Goal: Navigation & Orientation: Find specific page/section

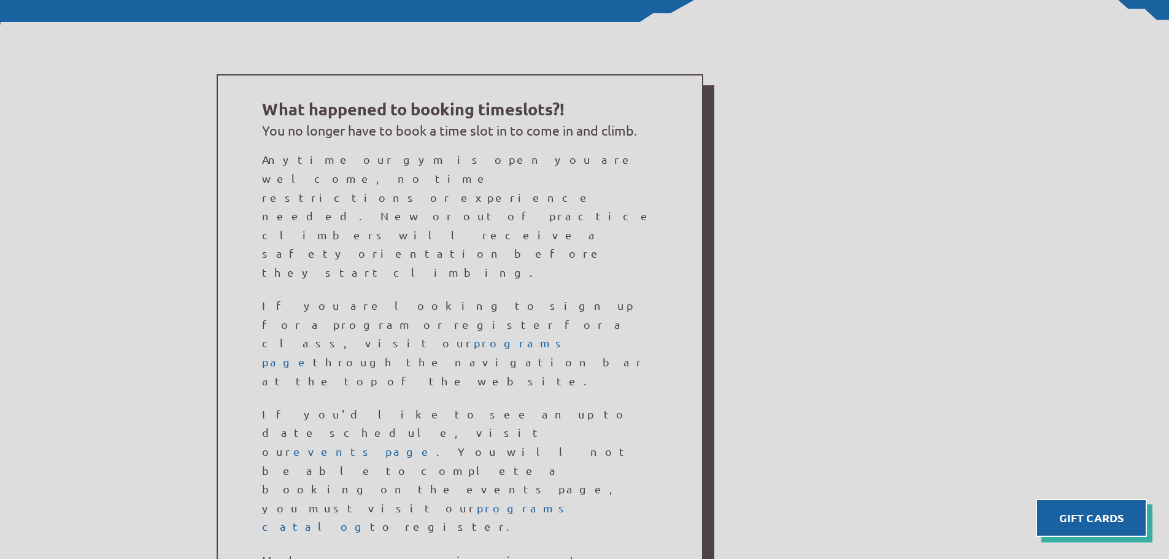
scroll to position [798, 0]
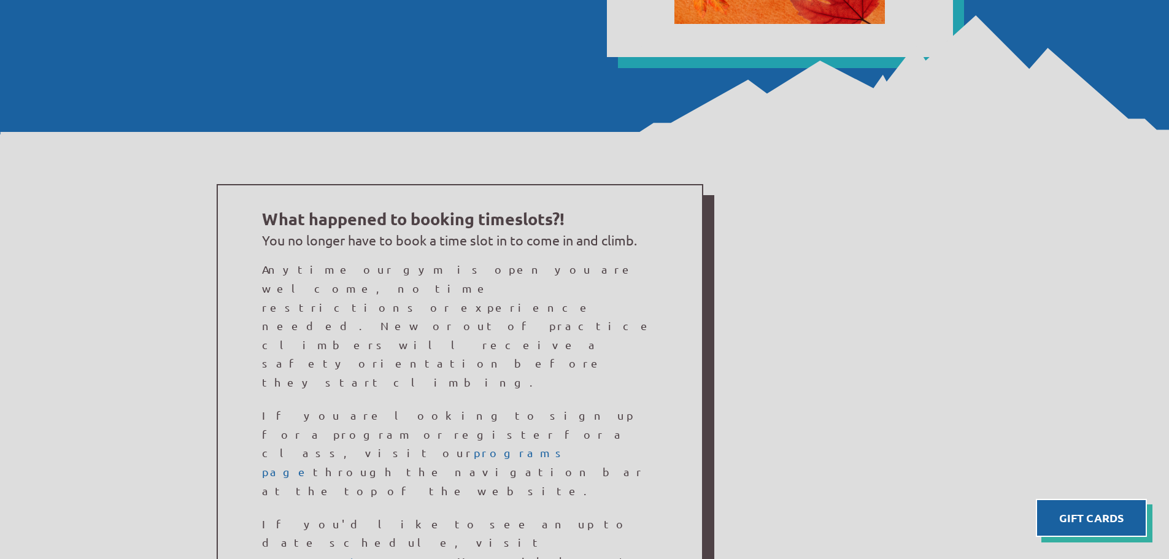
click at [436, 555] on link "events page" at bounding box center [364, 561] width 143 height 13
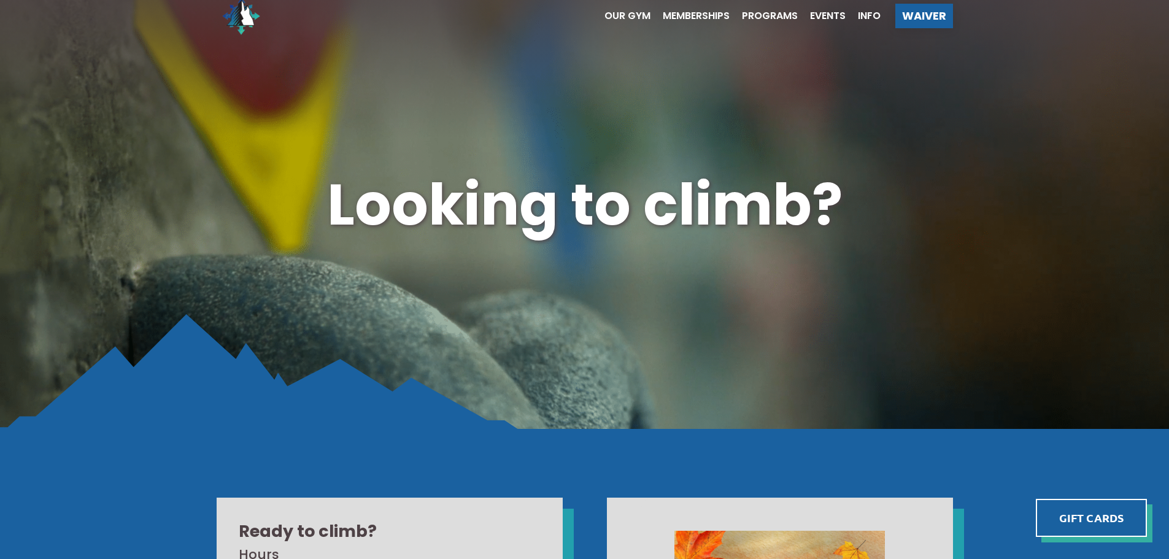
scroll to position [0, 0]
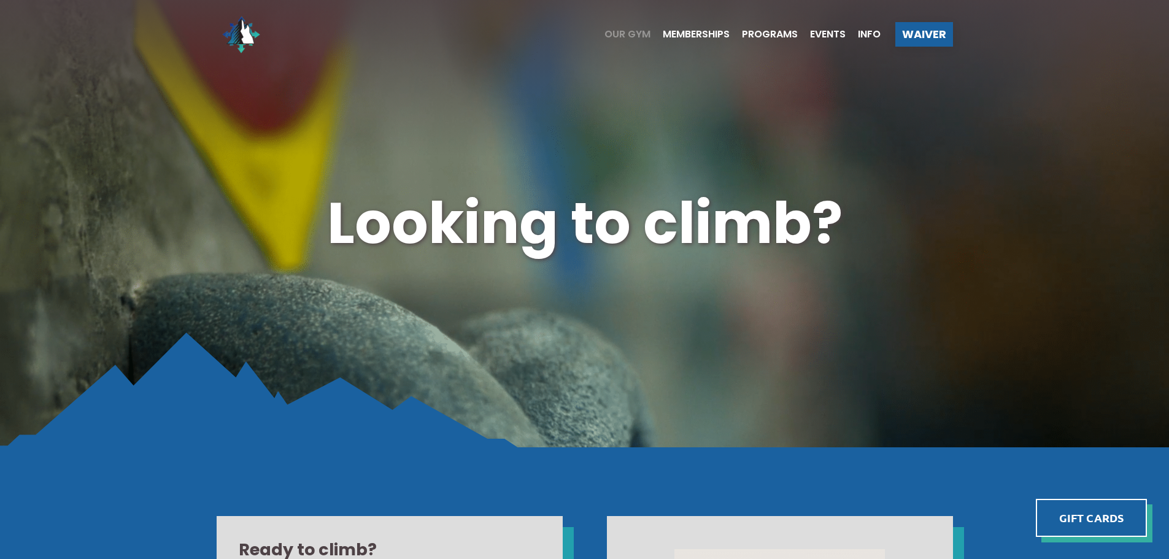
click at [637, 37] on span "Our Gym" at bounding box center [628, 34] width 46 height 10
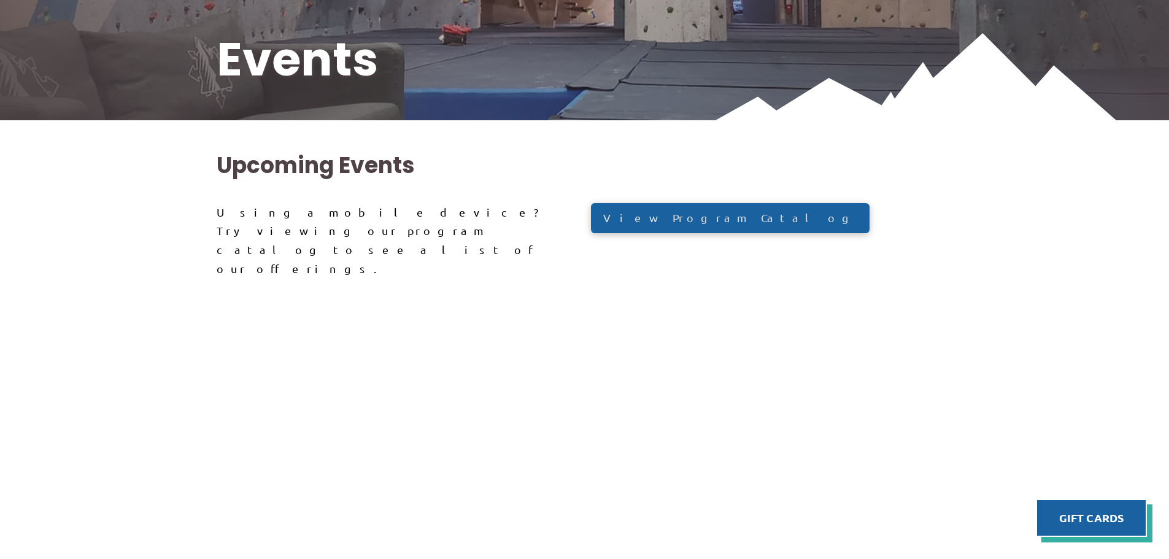
scroll to position [246, 0]
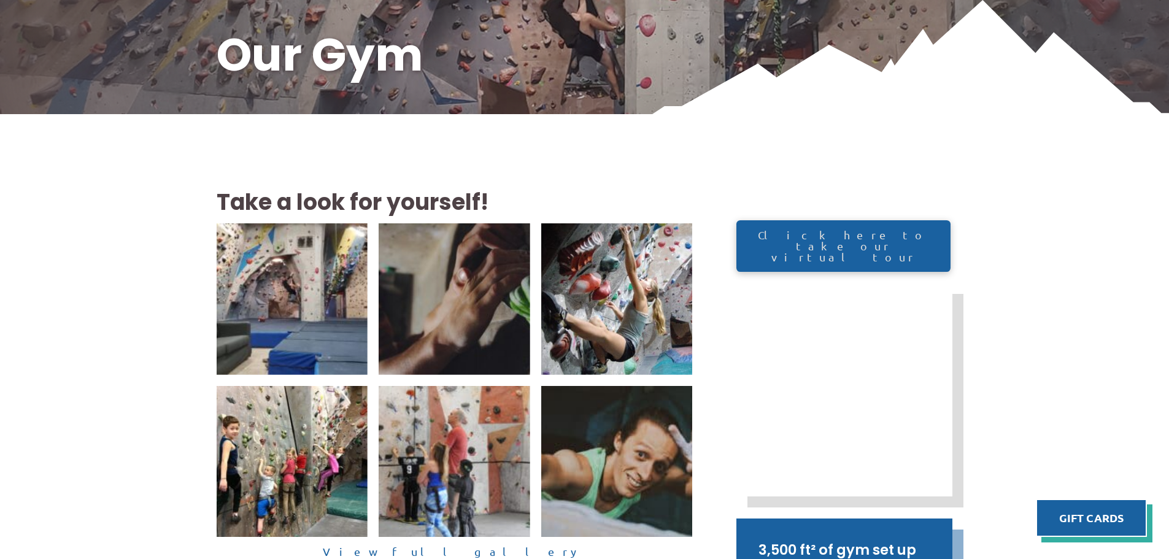
scroll to position [184, 0]
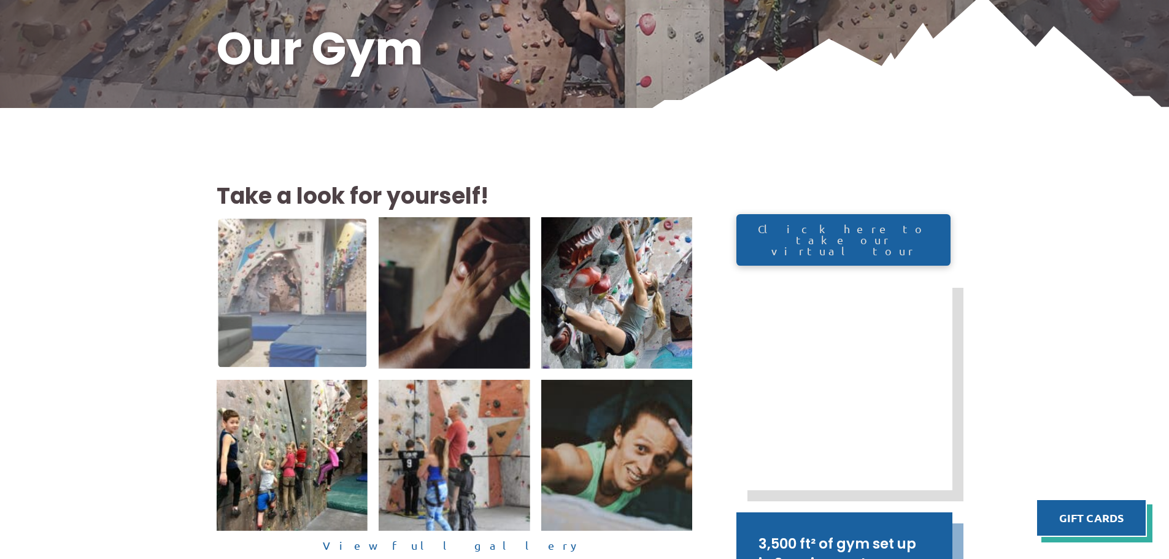
click at [239, 281] on img at bounding box center [292, 293] width 149 height 149
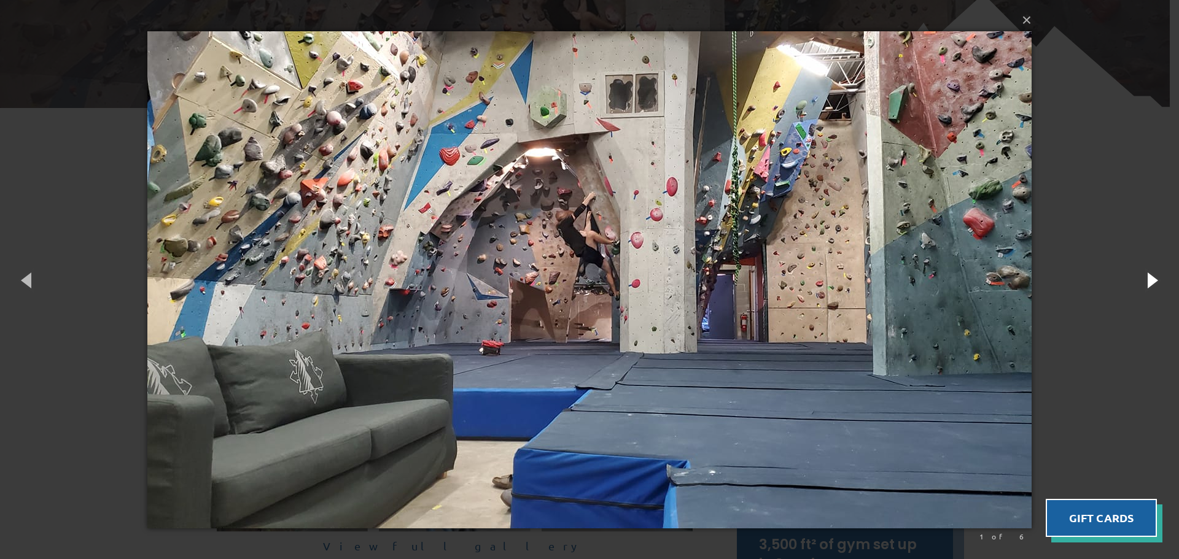
click at [1155, 282] on button "button" at bounding box center [1150, 280] width 55 height 68
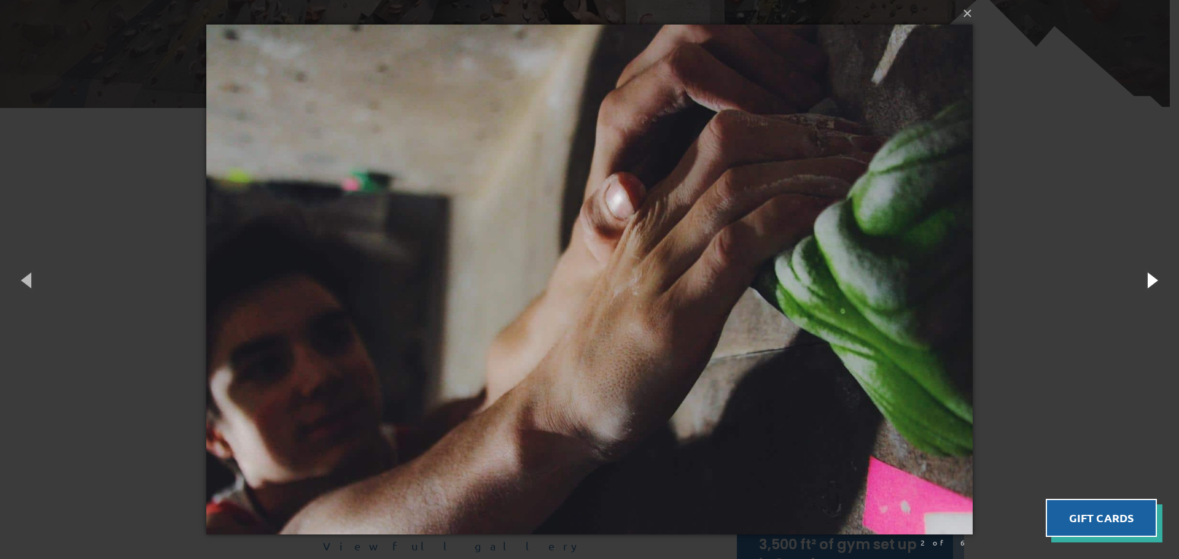
click at [1155, 282] on button "button" at bounding box center [1150, 280] width 55 height 68
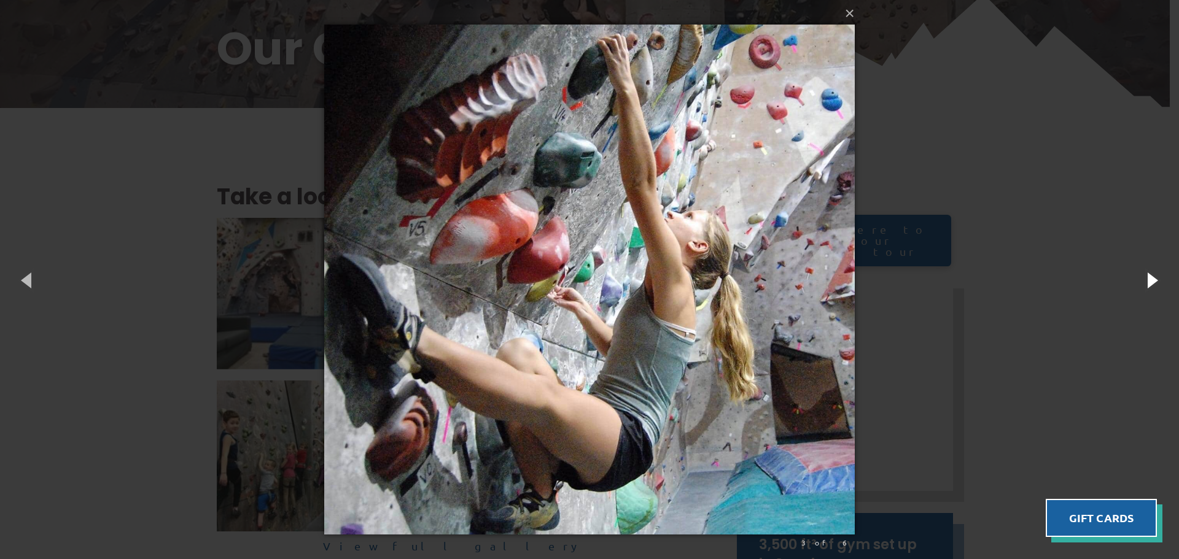
click at [1155, 282] on button "button" at bounding box center [1150, 280] width 55 height 68
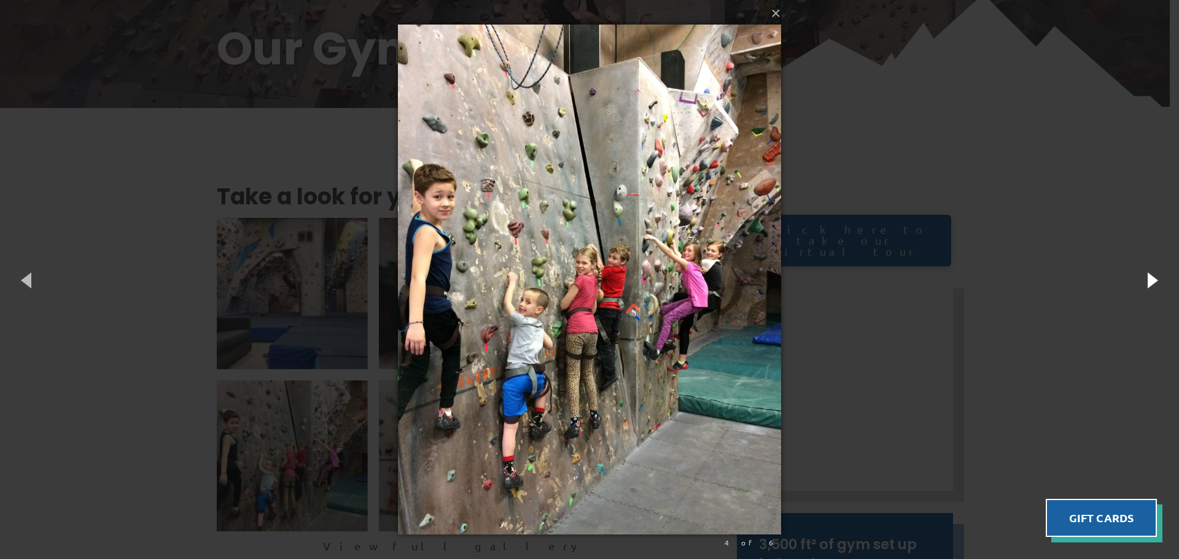
click at [1150, 281] on button "button" at bounding box center [1150, 280] width 55 height 68
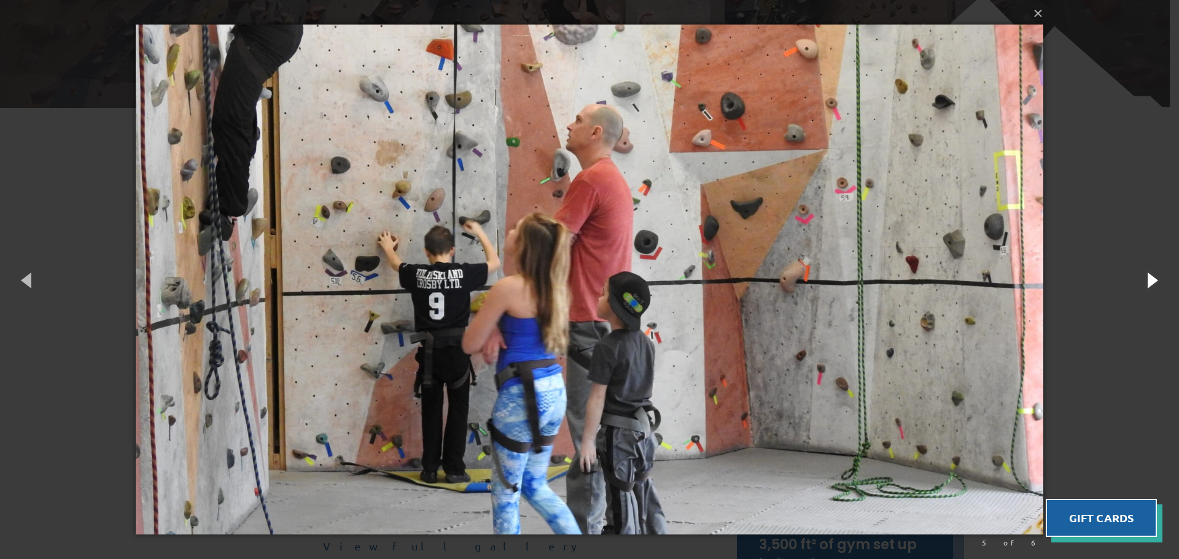
click at [1150, 282] on button "button" at bounding box center [1150, 280] width 55 height 68
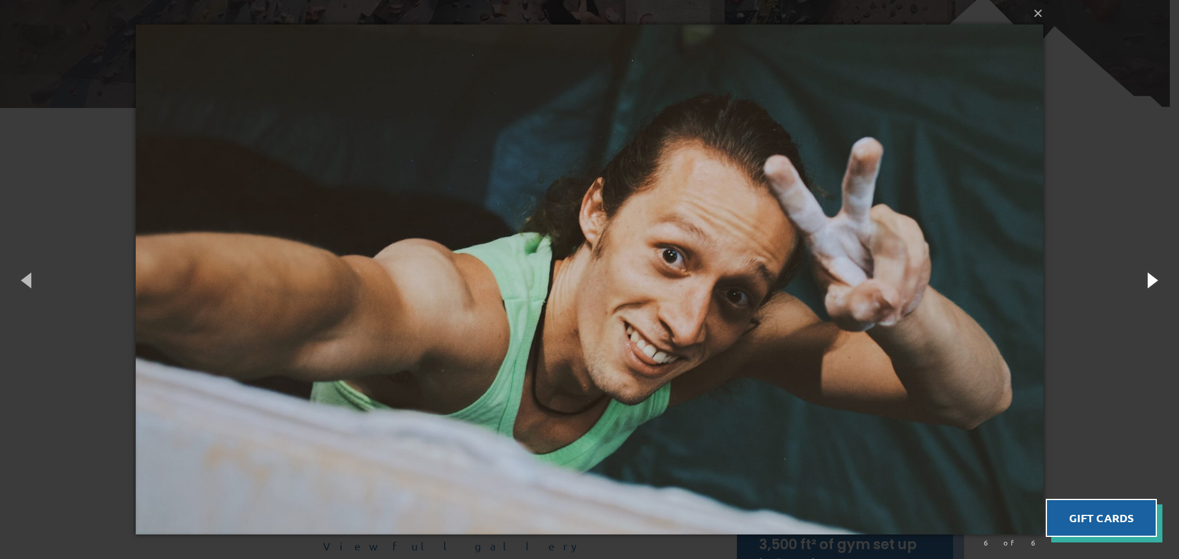
click at [1150, 282] on button "button" at bounding box center [1150, 280] width 55 height 68
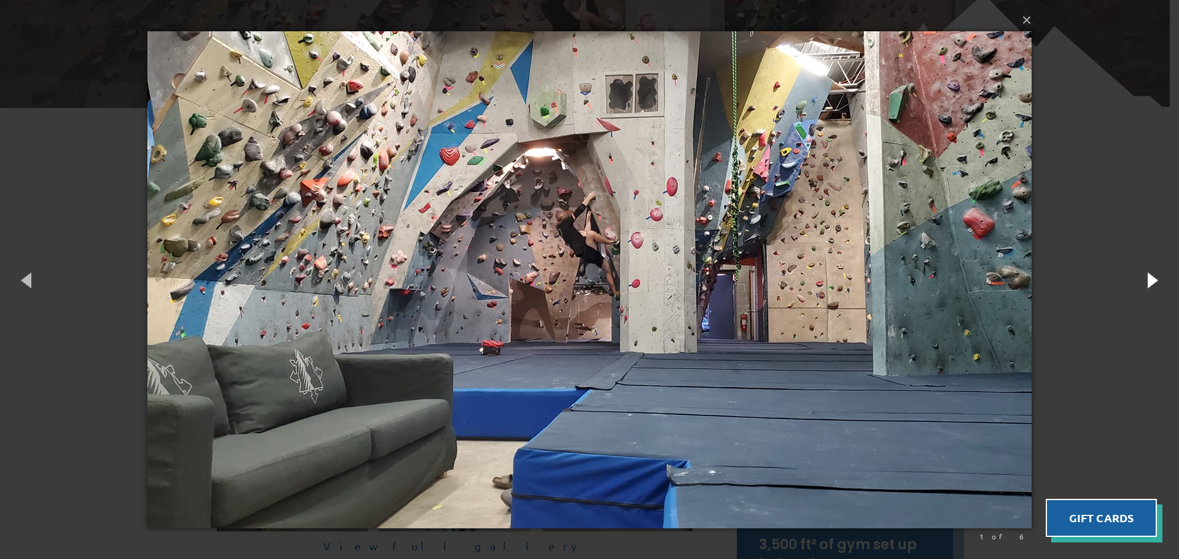
click at [1150, 282] on button "button" at bounding box center [1150, 280] width 55 height 68
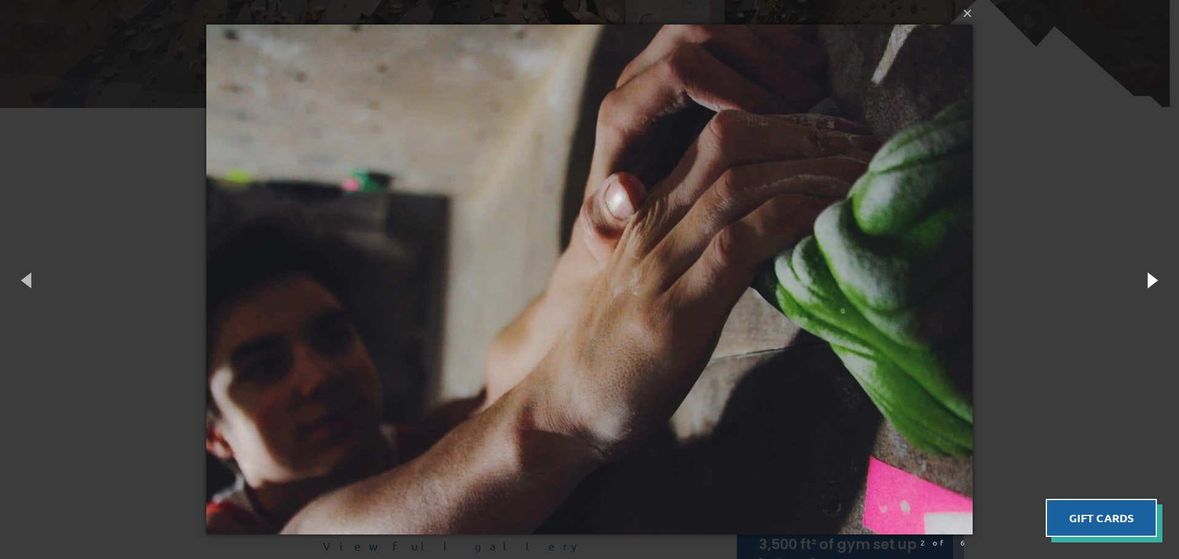
click at [1152, 283] on button "button" at bounding box center [1150, 280] width 55 height 68
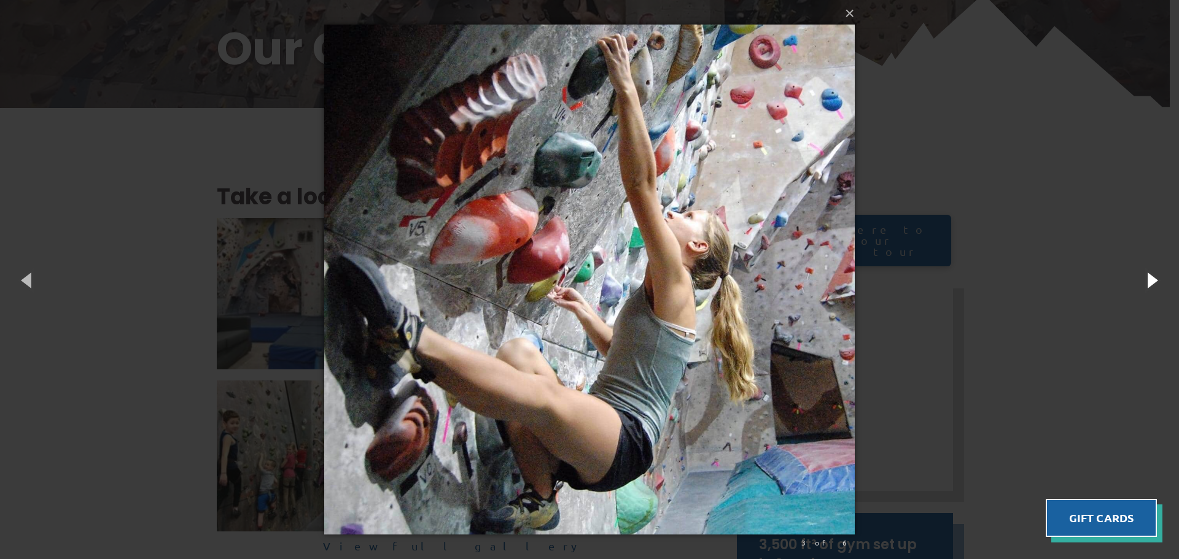
click at [1154, 284] on button "button" at bounding box center [1150, 280] width 55 height 68
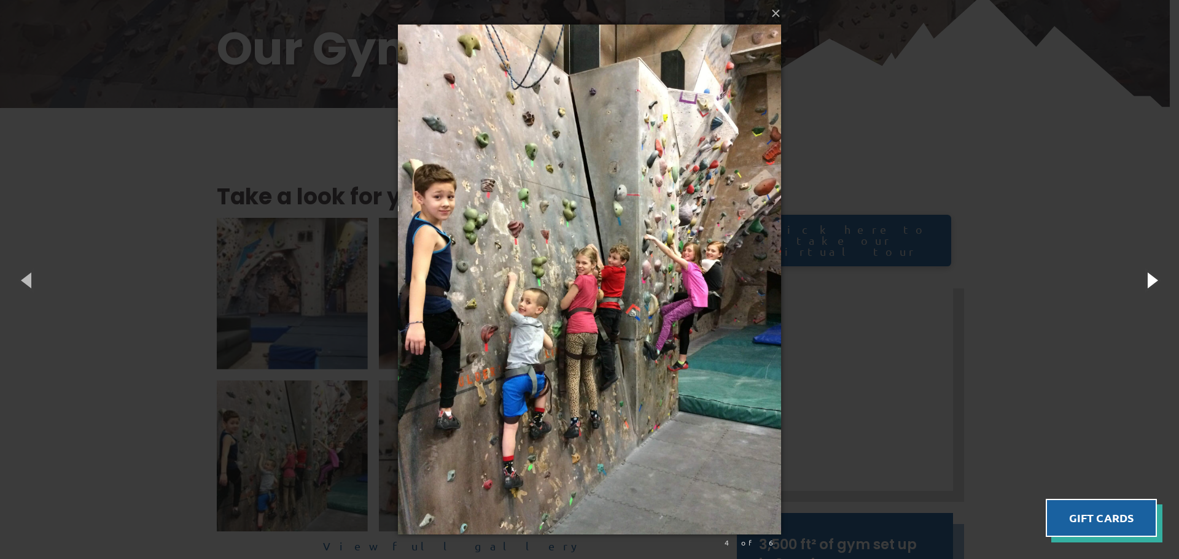
click at [1155, 285] on button "button" at bounding box center [1150, 280] width 55 height 68
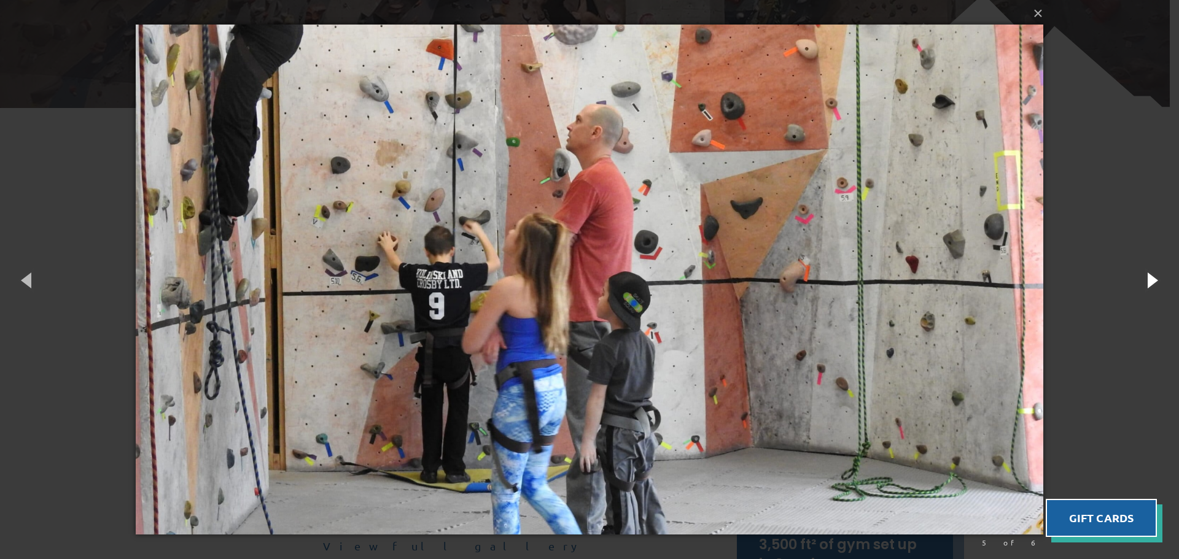
click at [1156, 285] on button "button" at bounding box center [1150, 280] width 55 height 68
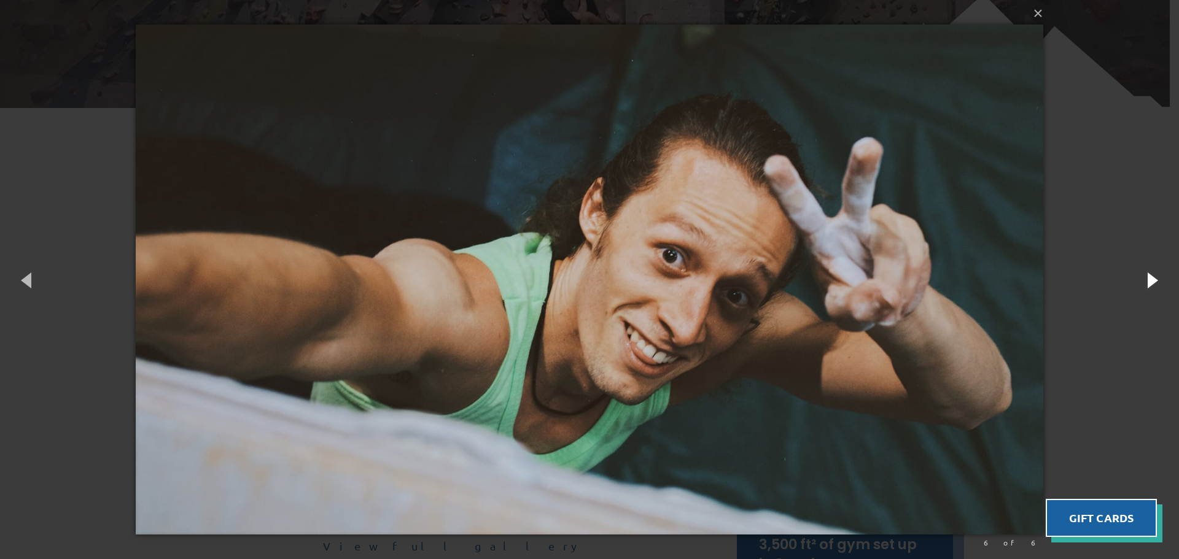
click at [1156, 285] on button "button" at bounding box center [1150, 280] width 55 height 68
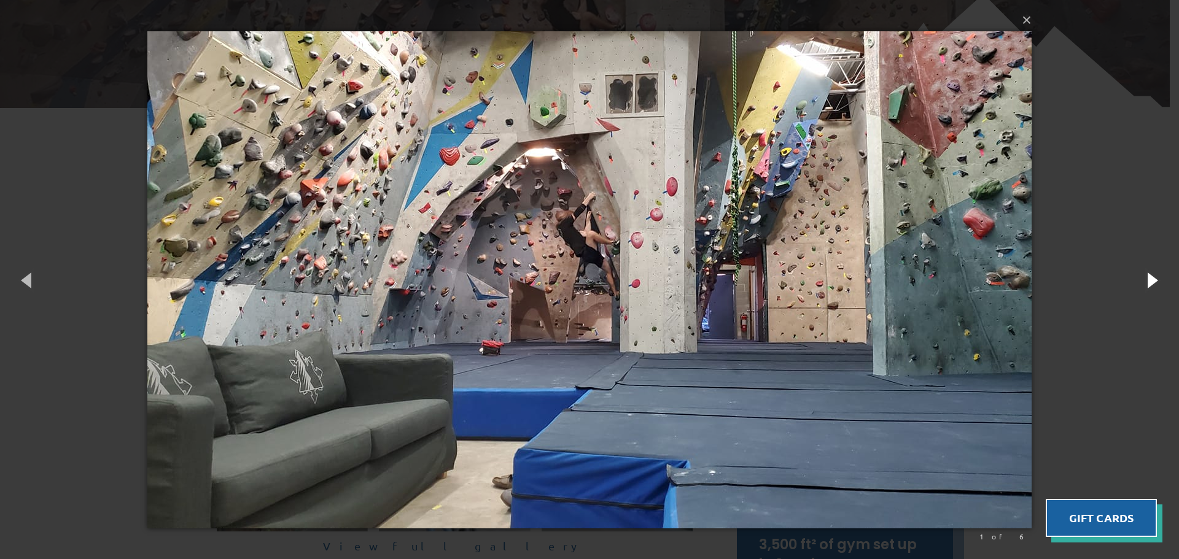
click at [1156, 286] on button "button" at bounding box center [1150, 280] width 55 height 68
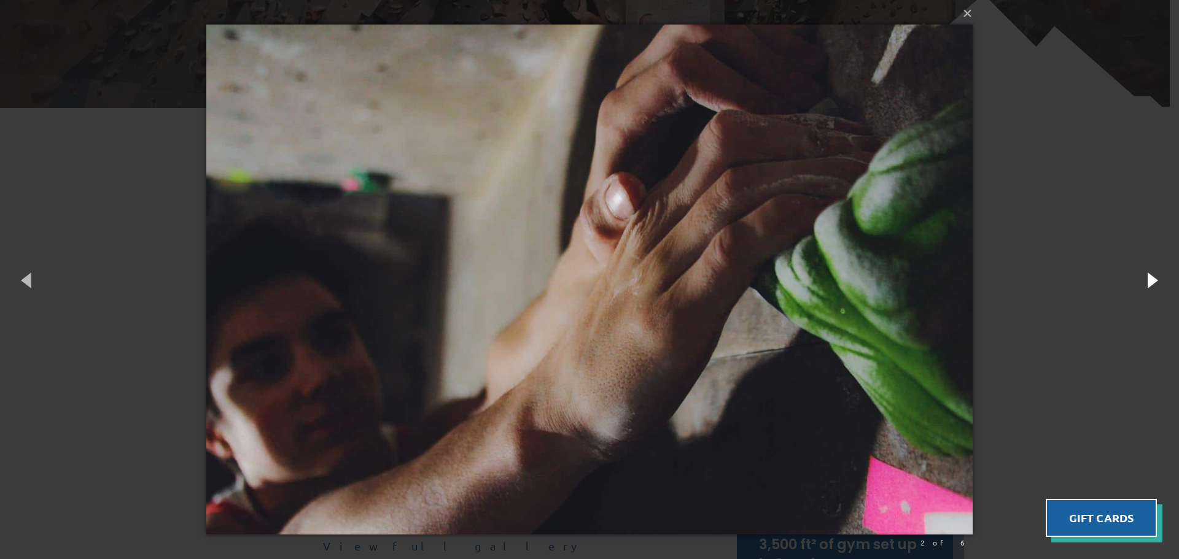
click at [1157, 287] on button "button" at bounding box center [1150, 280] width 55 height 68
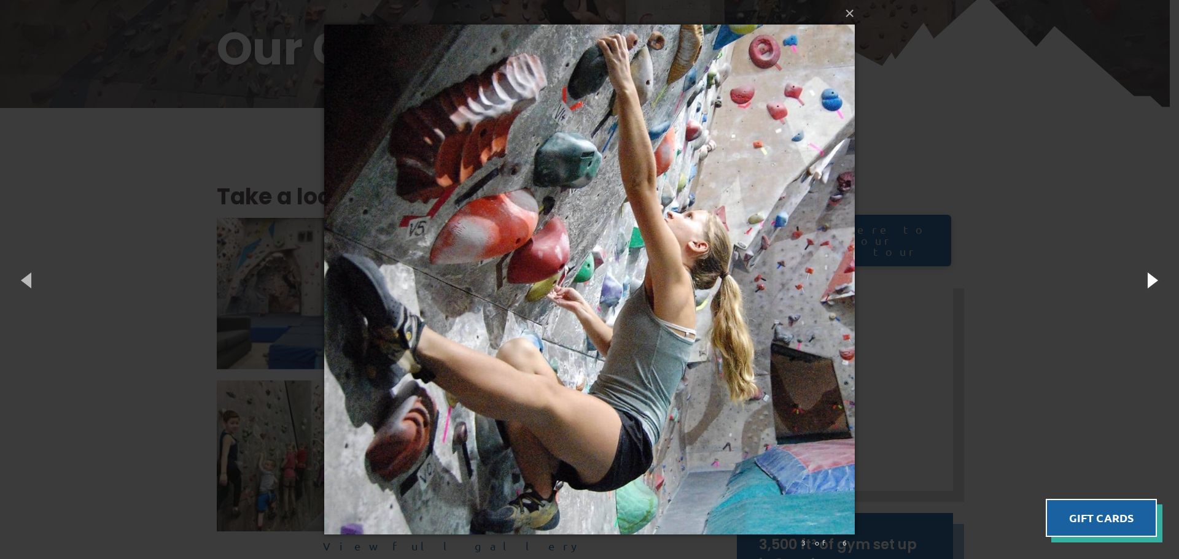
click at [1158, 287] on button "button" at bounding box center [1150, 280] width 55 height 68
